Goal: Task Accomplishment & Management: Manage account settings

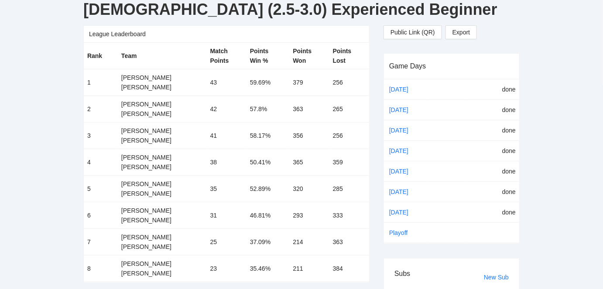
scroll to position [132, 0]
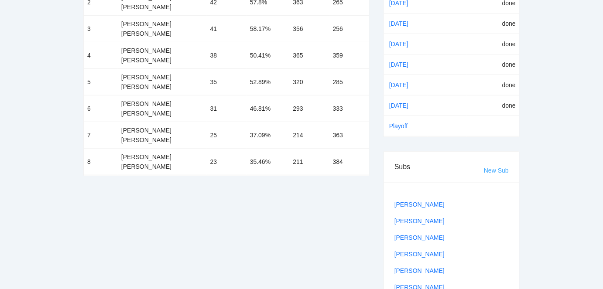
click at [497, 170] on link "New Sub" at bounding box center [496, 170] width 25 height 7
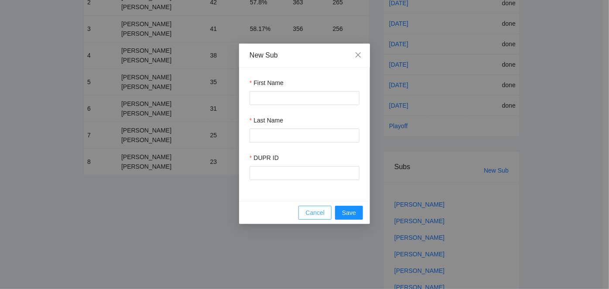
click at [320, 214] on span "Cancel" at bounding box center [314, 213] width 19 height 10
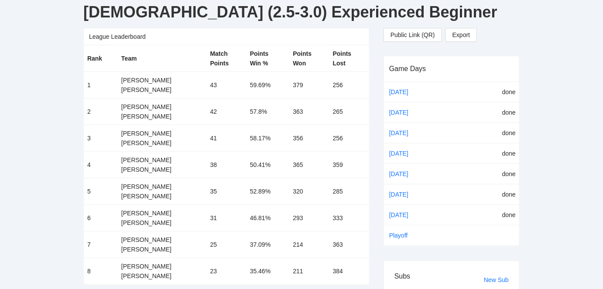
scroll to position [0, 0]
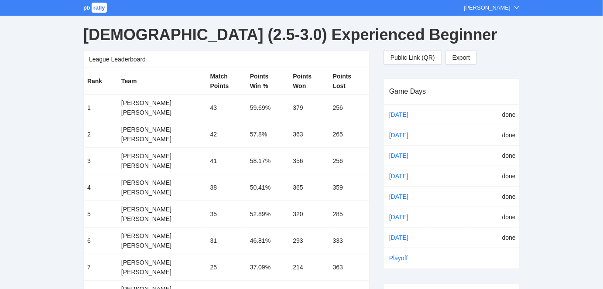
click at [93, 4] on span "rally" at bounding box center [99, 8] width 15 height 10
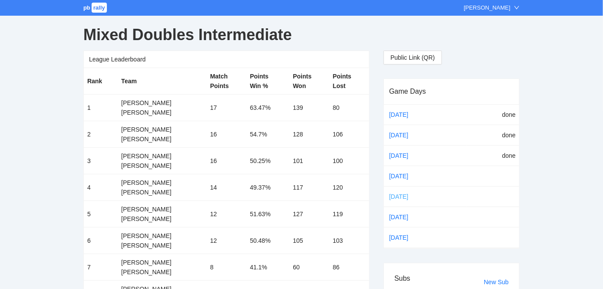
click at [405, 194] on link "[DATE]" at bounding box center [405, 196] width 37 height 13
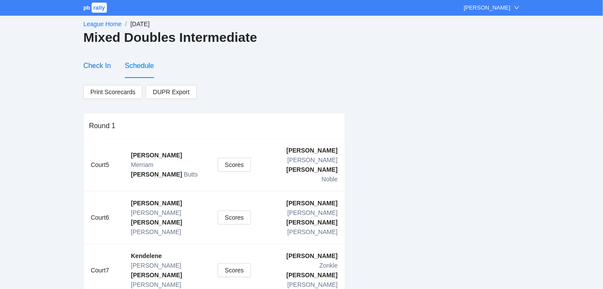
click at [95, 65] on div "Check In" at bounding box center [96, 65] width 27 height 11
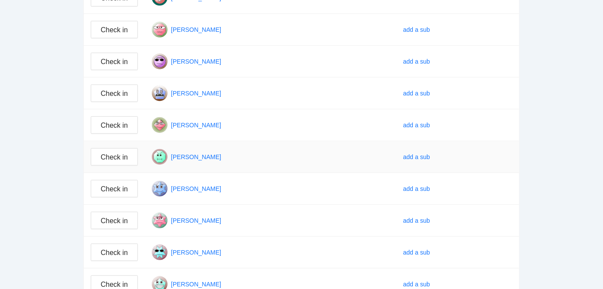
scroll to position [264, 0]
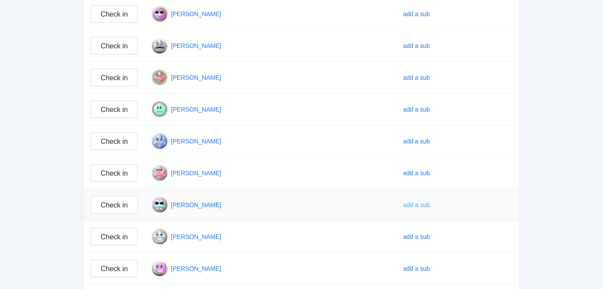
click at [420, 202] on div "add a sub" at bounding box center [416, 205] width 27 height 10
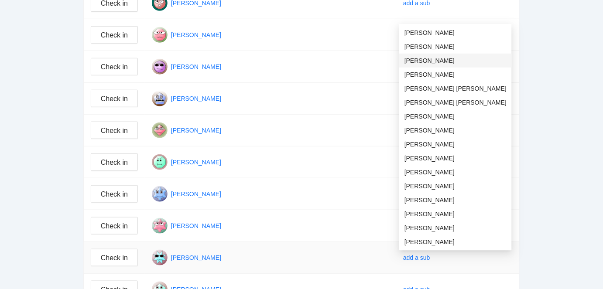
scroll to position [211, 0]
click at [415, 256] on div "add a sub" at bounding box center [416, 257] width 27 height 10
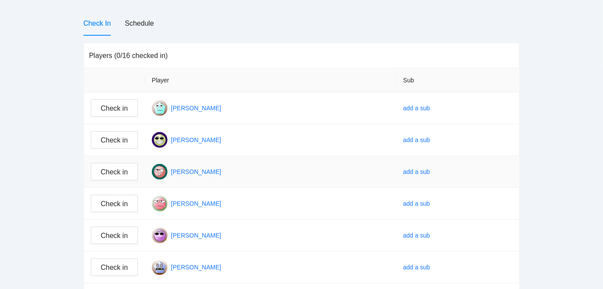
scroll to position [0, 0]
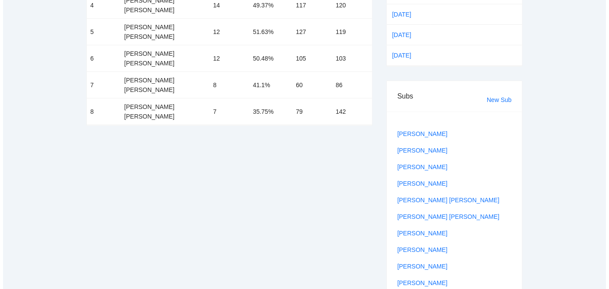
scroll to position [185, 0]
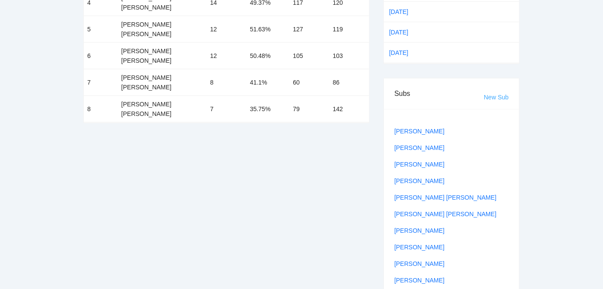
click at [494, 94] on link "New Sub" at bounding box center [496, 97] width 25 height 7
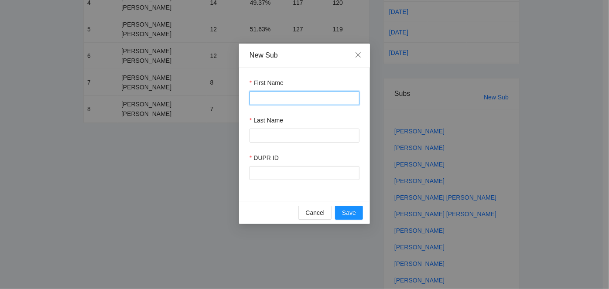
click at [275, 101] on input "First Name" at bounding box center [304, 98] width 110 height 14
type input "*****"
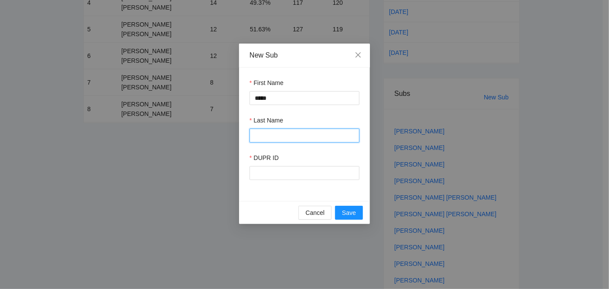
click at [292, 136] on input "Last Name" at bounding box center [304, 136] width 110 height 14
type input "*********"
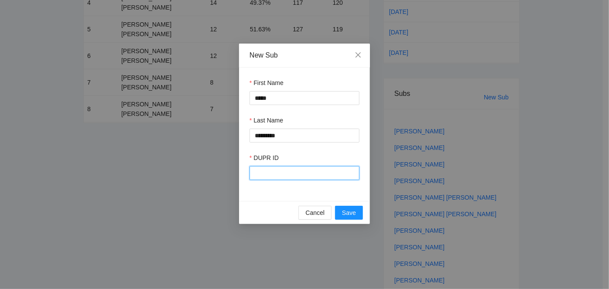
paste input "******"
type input "******"
click at [354, 214] on span "Save" at bounding box center [349, 213] width 14 height 10
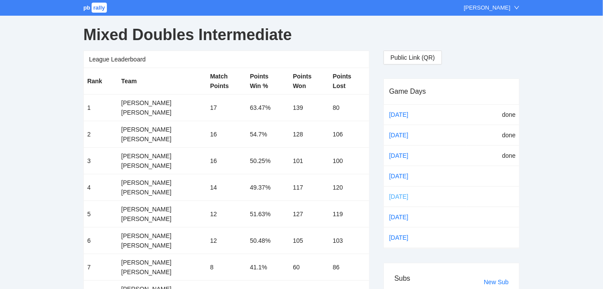
click at [400, 195] on link "[DATE]" at bounding box center [405, 196] width 37 height 13
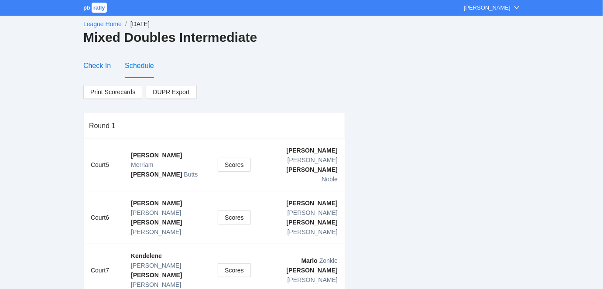
click at [85, 66] on div "Check In" at bounding box center [96, 65] width 27 height 11
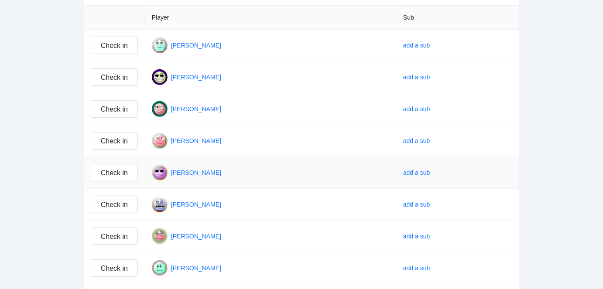
scroll to position [211, 0]
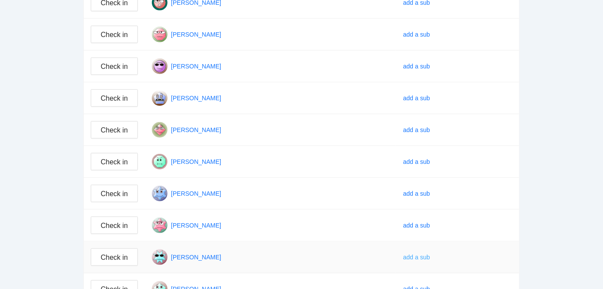
click at [417, 254] on div "add a sub" at bounding box center [416, 257] width 27 height 10
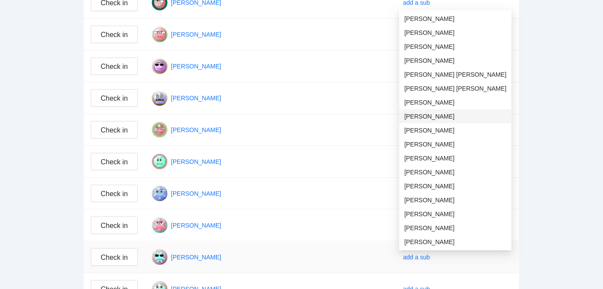
click at [431, 117] on span "Eliza Whittaker" at bounding box center [455, 117] width 102 height 10
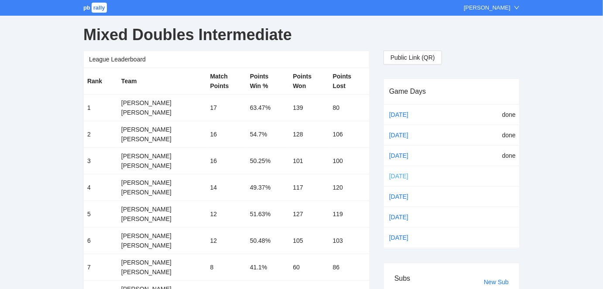
click at [397, 174] on link "[DATE]" at bounding box center [405, 176] width 37 height 13
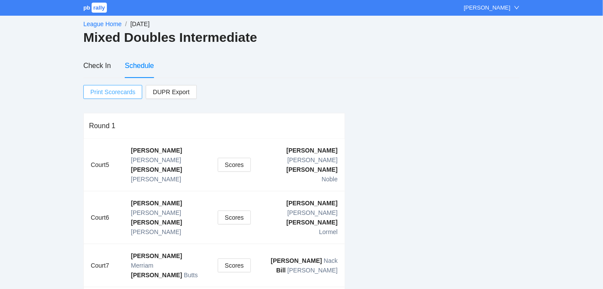
click at [106, 94] on span "Print Scorecards" at bounding box center [112, 91] width 45 height 13
